Goal: Task Accomplishment & Management: Use online tool/utility

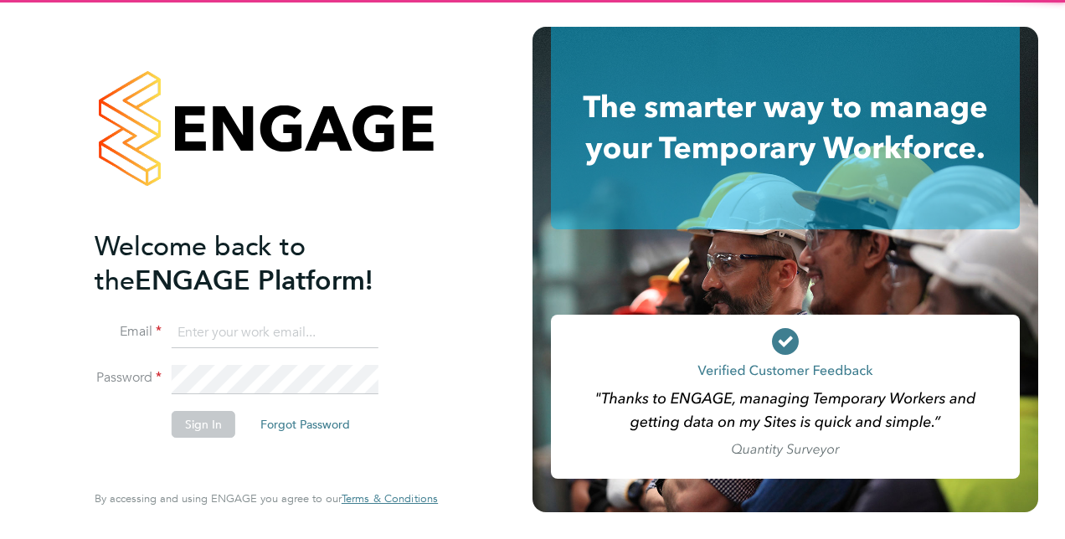
click at [259, 319] on input at bounding box center [275, 333] width 207 height 30
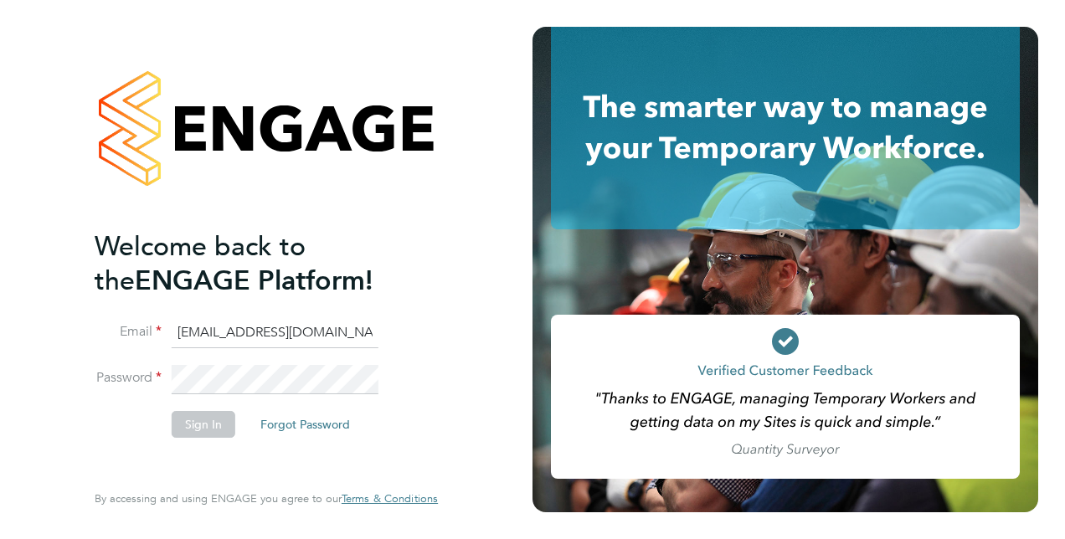
type input "nicole.nyamwiza@port.ac.uk"
drag, startPoint x: 360, startPoint y: 331, endPoint x: 0, endPoint y: 311, distance: 360.4
click at [0, 309] on html "Welcome back to the ENGAGE Platform! Email nicole.nyamwiza@port.ac.uk Password …" at bounding box center [532, 269] width 1065 height 539
type input "nicolenyamwiza@gmail.com"
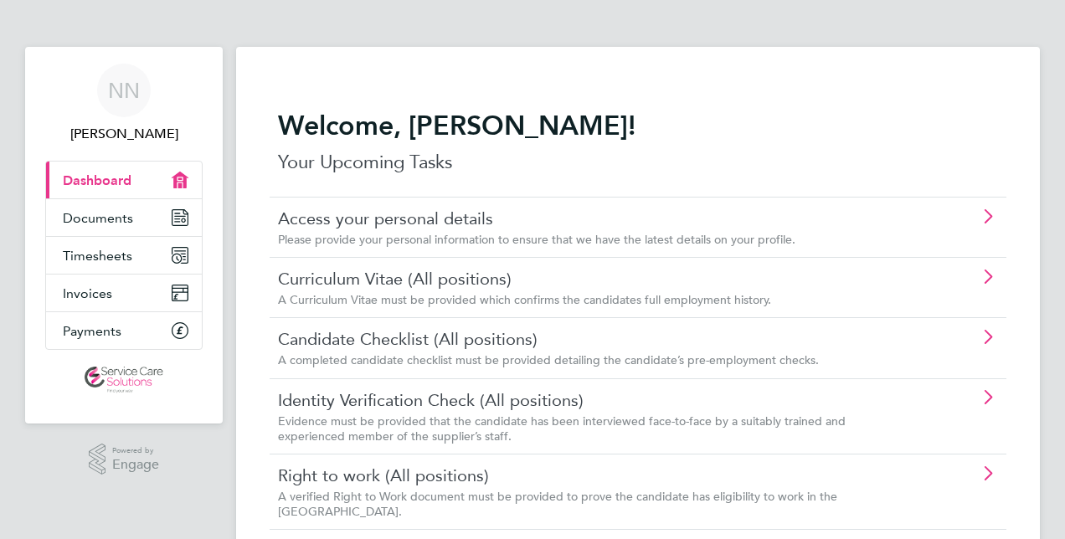
drag, startPoint x: 1035, startPoint y: 169, endPoint x: 1032, endPoint y: 156, distance: 13.8
click at [135, 243] on link "Timesheets" at bounding box center [124, 255] width 156 height 37
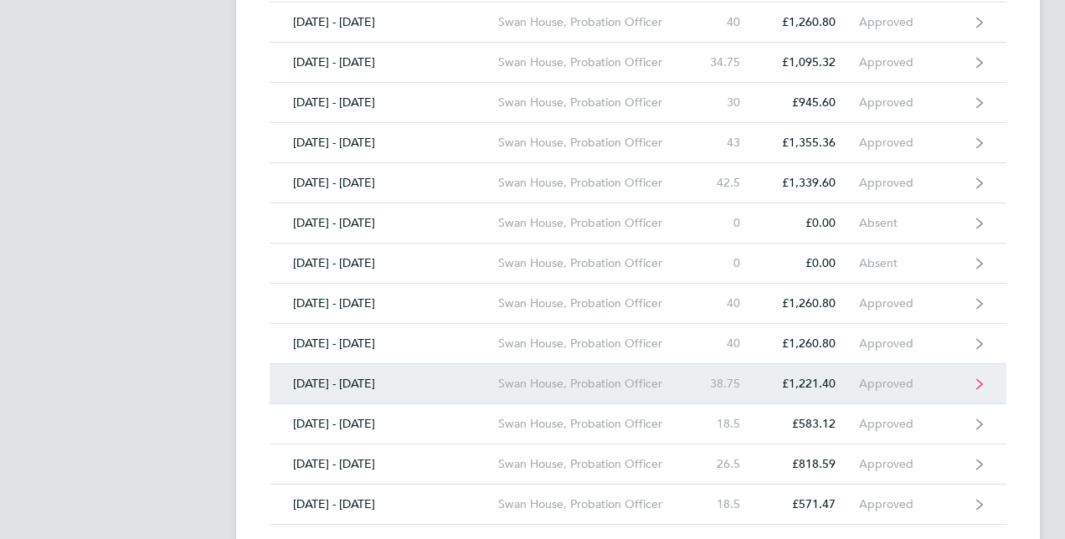
scroll to position [795, 0]
